Goal: Task Accomplishment & Management: Use online tool/utility

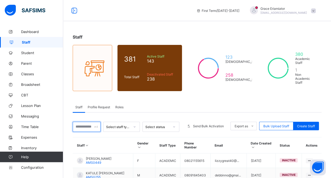
click at [87, 123] on input "text" at bounding box center [87, 126] width 28 height 10
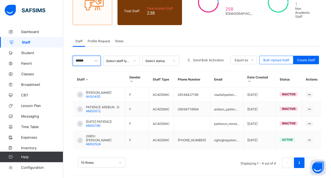
scroll to position [68, 0]
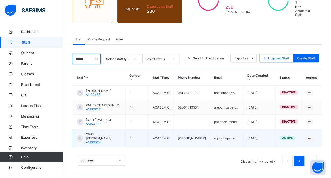
type input "******"
click at [98, 133] on span "OWEH [PERSON_NAME]" at bounding box center [103, 136] width 35 height 8
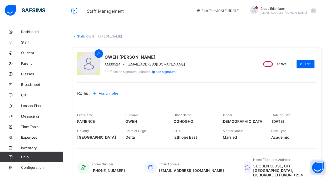
click at [316, 13] on div "[PERSON_NAME] [PERSON_NAME][EMAIL_ADDRESS][DOMAIN_NAME]" at bounding box center [282, 10] width 74 height 9
click at [27, 62] on span "Parent" at bounding box center [42, 63] width 42 height 4
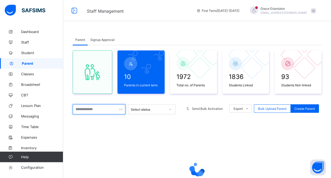
click at [91, 110] on input "text" at bounding box center [99, 109] width 53 height 10
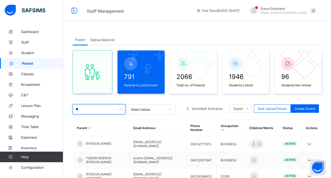
type input "*"
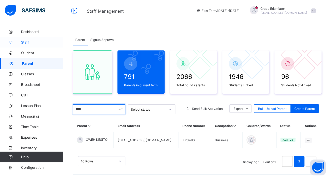
type input "****"
click at [28, 42] on span "Staff" at bounding box center [42, 42] width 42 height 4
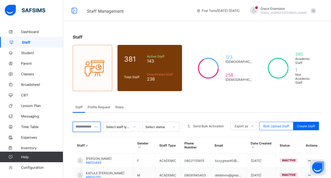
click at [87, 124] on input "text" at bounding box center [87, 126] width 28 height 10
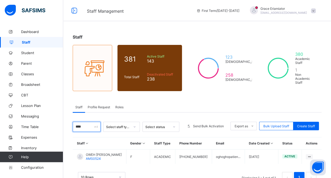
type input "****"
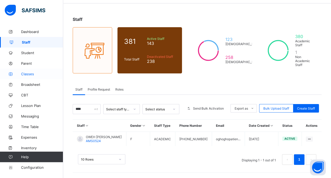
click at [32, 73] on span "Classes" at bounding box center [42, 74] width 42 height 4
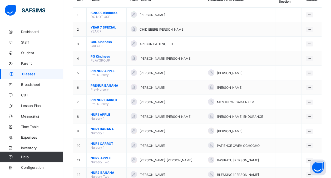
scroll to position [59, 0]
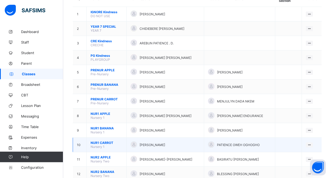
click at [99, 140] on span "NUR1 CARROT" at bounding box center [107, 142] width 32 height 4
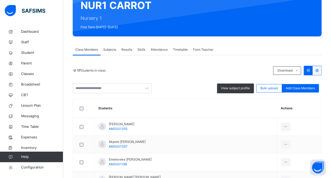
scroll to position [54, 0]
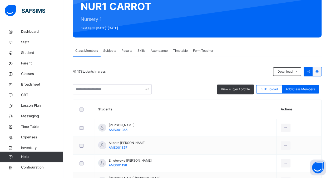
click at [112, 47] on div "Subjects" at bounding box center [110, 50] width 18 height 11
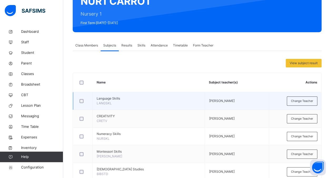
scroll to position [62, 0]
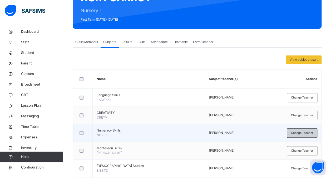
click at [302, 133] on span "Change Teacher" at bounding box center [302, 132] width 22 height 4
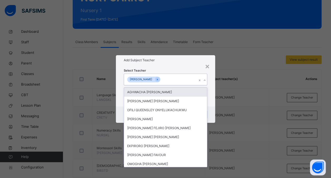
click at [165, 78] on div "[PERSON_NAME]" at bounding box center [160, 79] width 73 height 11
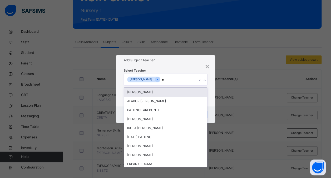
type input "*"
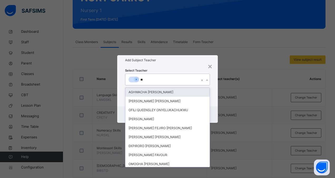
type input "***"
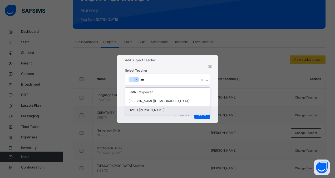
click at [162, 109] on div "OWEH [PERSON_NAME]" at bounding box center [167, 109] width 84 height 9
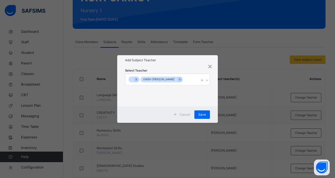
click at [188, 63] on div "Add Subject Teacher" at bounding box center [167, 60] width 101 height 10
click at [202, 112] on span "Save" at bounding box center [202, 114] width 8 height 5
click at [202, 112] on span "Save" at bounding box center [200, 114] width 8 height 5
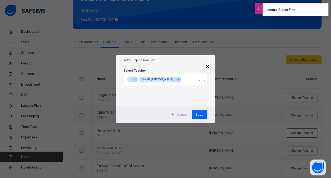
click at [208, 65] on div "×" at bounding box center [207, 65] width 5 height 11
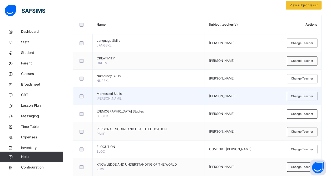
scroll to position [127, 0]
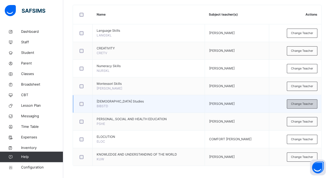
click at [304, 102] on span "Change Teacher" at bounding box center [302, 103] width 22 height 4
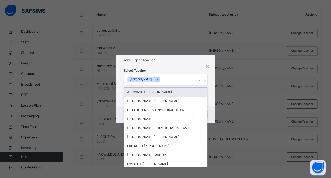
click at [183, 78] on div "[PERSON_NAME]" at bounding box center [160, 79] width 73 height 11
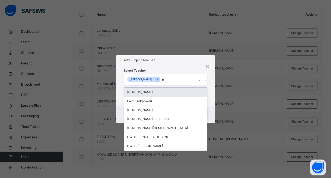
type input "***"
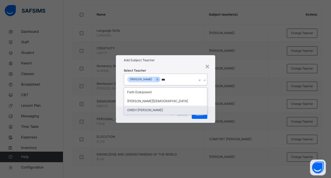
click at [168, 108] on div "OWEH [PERSON_NAME]" at bounding box center [165, 109] width 83 height 9
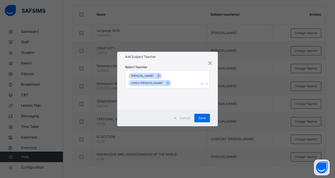
click at [183, 60] on div "Add Subject Teacher" at bounding box center [167, 57] width 101 height 10
click at [203, 119] on span "Save" at bounding box center [202, 117] width 8 height 5
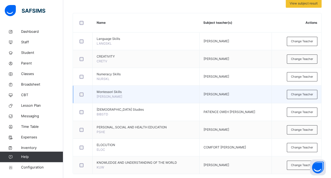
scroll to position [119, 0]
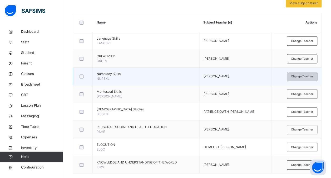
click at [300, 74] on span "Change Teacher" at bounding box center [302, 76] width 22 height 4
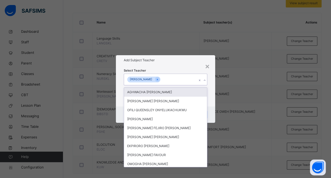
click at [183, 81] on div "[PERSON_NAME]" at bounding box center [160, 79] width 73 height 11
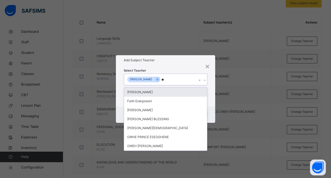
type input "***"
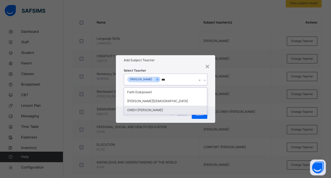
click at [165, 109] on div "OWEH [PERSON_NAME]" at bounding box center [165, 109] width 83 height 9
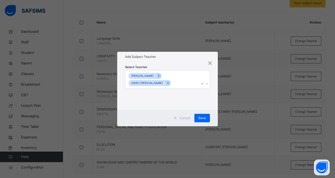
click at [185, 61] on div "Add Subject Teacher" at bounding box center [167, 57] width 101 height 10
click at [202, 119] on span "Save" at bounding box center [202, 117] width 8 height 5
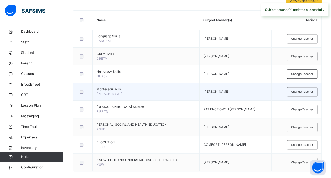
scroll to position [127, 0]
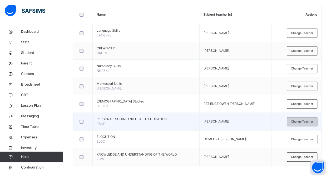
click at [302, 121] on span "Change Teacher" at bounding box center [302, 121] width 22 height 4
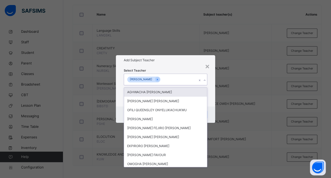
click at [173, 76] on div "[PERSON_NAME]" at bounding box center [160, 79] width 73 height 11
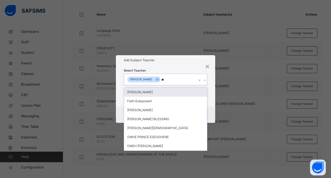
type input "***"
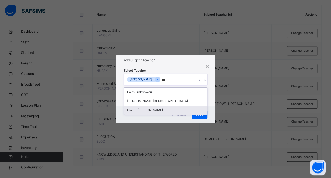
click at [166, 106] on div "OWEH [PERSON_NAME]" at bounding box center [165, 109] width 83 height 9
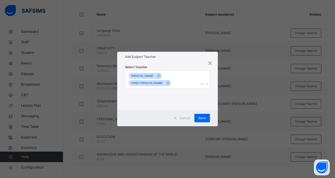
click at [186, 65] on div "Select Teacher [PERSON_NAME] OWEH [PERSON_NAME]" at bounding box center [167, 85] width 85 height 43
click at [200, 115] on span "Save" at bounding box center [202, 117] width 8 height 5
